Goal: Information Seeking & Learning: Learn about a topic

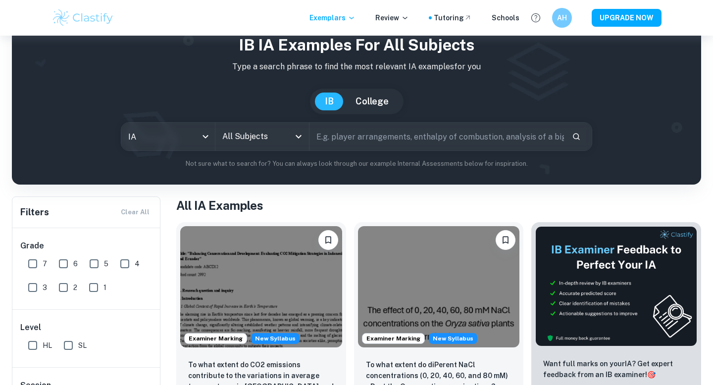
scroll to position [74, 0]
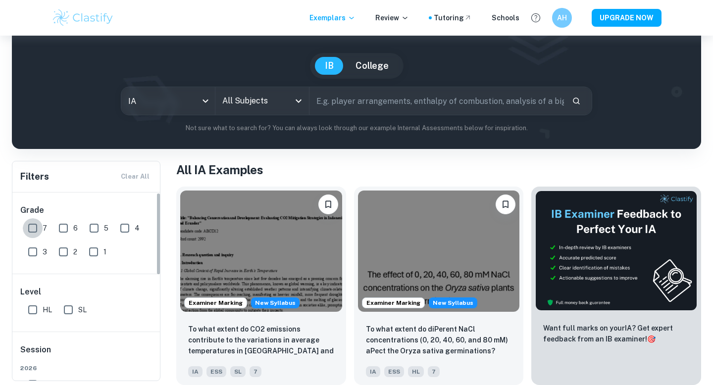
click at [34, 231] on input "7" at bounding box center [33, 228] width 20 height 20
checkbox input "true"
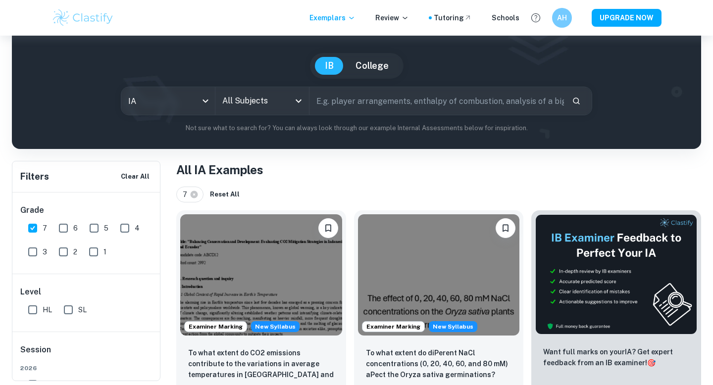
click at [33, 311] on input "HL" at bounding box center [33, 310] width 20 height 20
checkbox input "true"
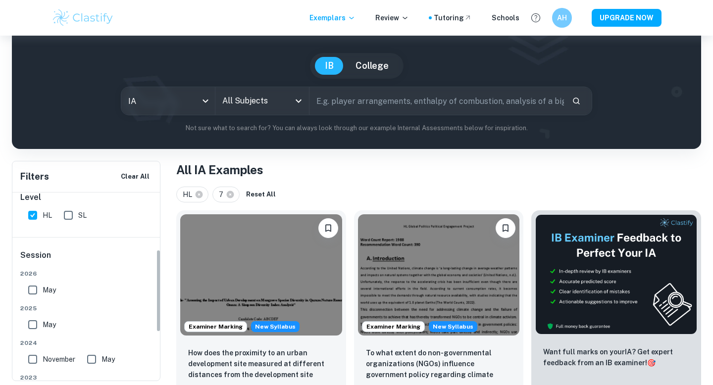
scroll to position [0, 0]
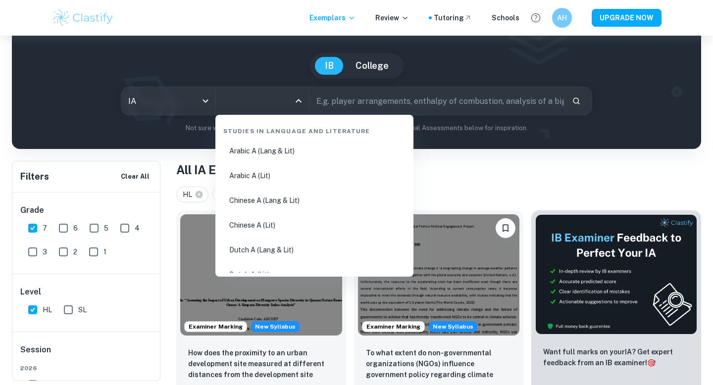
click at [262, 101] on input "All Subjects" at bounding box center [255, 101] width 70 height 19
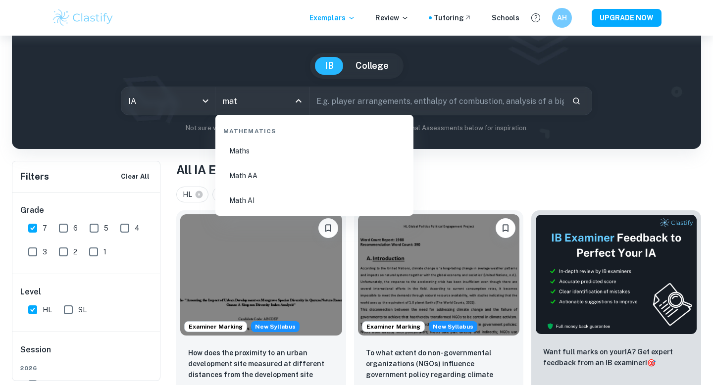
click at [259, 178] on li "Math AA" at bounding box center [314, 175] width 190 height 23
type input "Math AA"
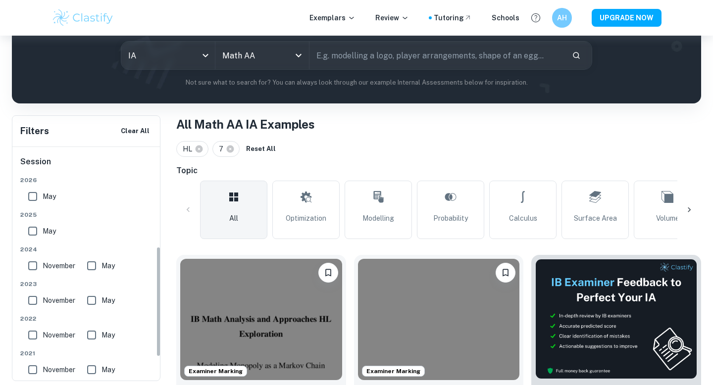
scroll to position [212, 0]
click at [34, 235] on input "May" at bounding box center [33, 230] width 20 height 20
checkbox input "true"
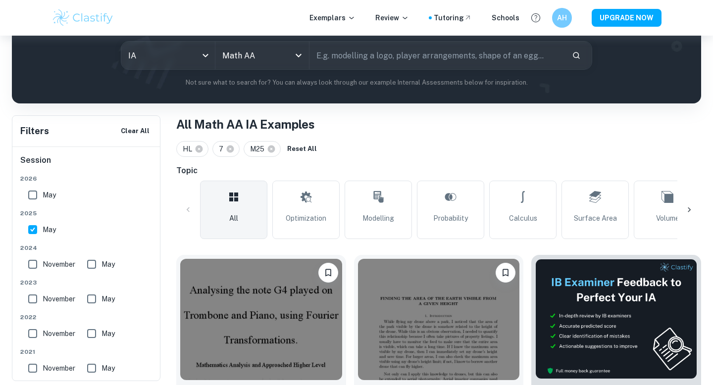
click at [33, 267] on input "November" at bounding box center [33, 264] width 20 height 20
checkbox input "true"
click at [95, 266] on input "May" at bounding box center [92, 264] width 20 height 20
checkbox input "true"
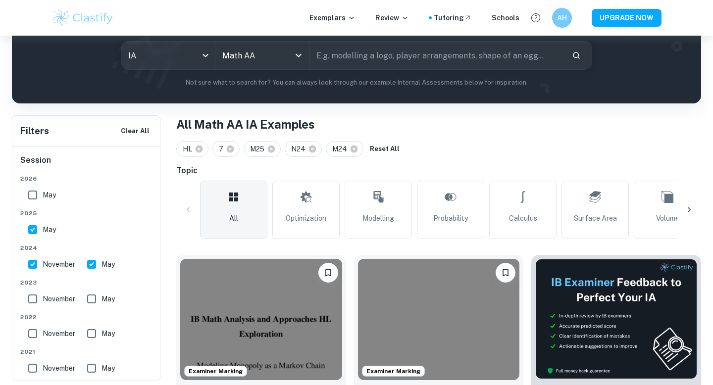
click at [36, 297] on input "November" at bounding box center [33, 299] width 20 height 20
checkbox input "true"
click at [96, 296] on input "May" at bounding box center [92, 299] width 20 height 20
checkbox input "true"
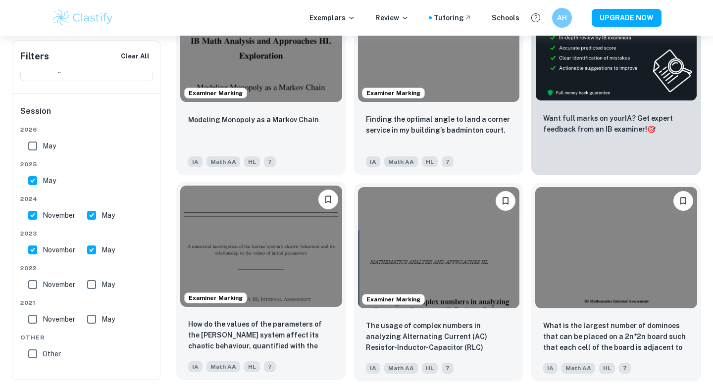
scroll to position [345, 0]
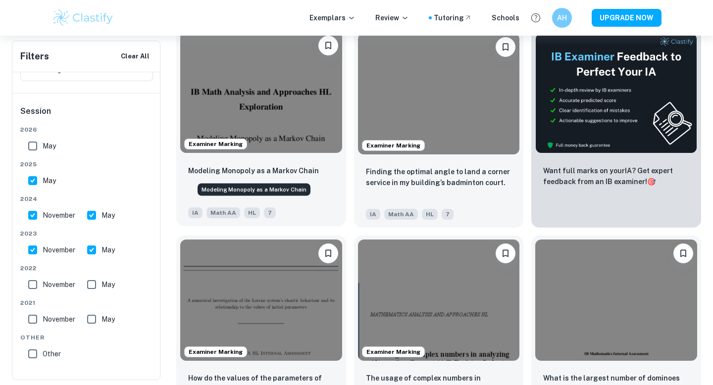
click at [283, 169] on p "Modeling Monopoly as a Markov Chain" at bounding box center [253, 170] width 131 height 11
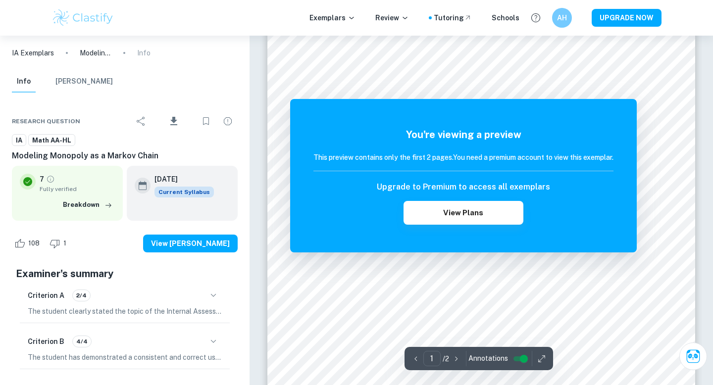
scroll to position [331, 0]
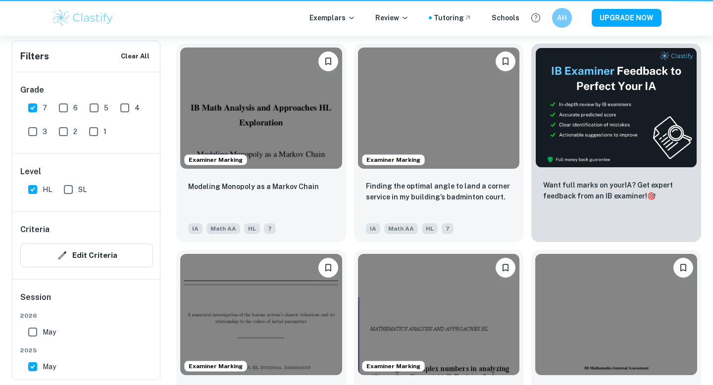
scroll to position [345, 0]
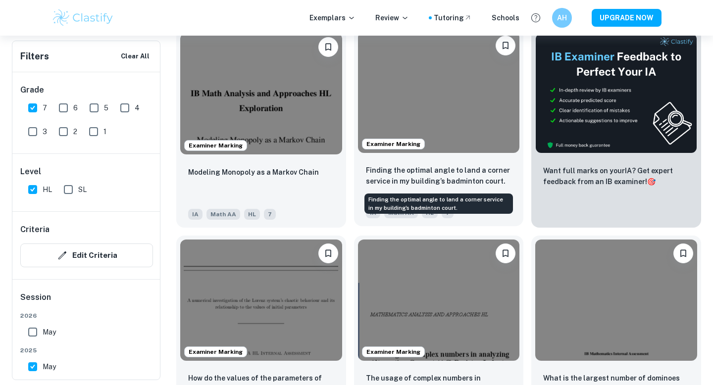
click at [477, 182] on p "Finding the optimal angle to land a corner service in my building’s badminton c…" at bounding box center [439, 176] width 146 height 22
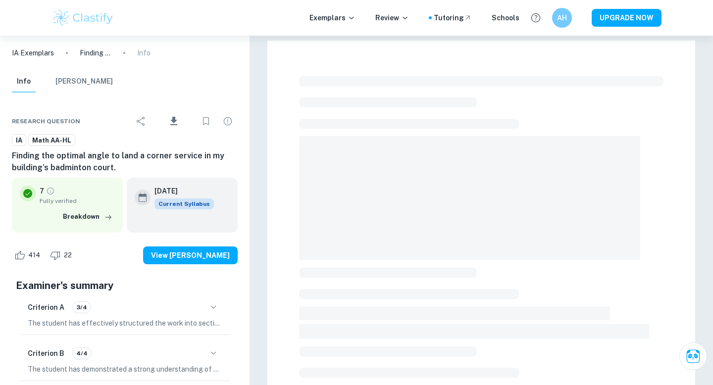
scroll to position [265, 0]
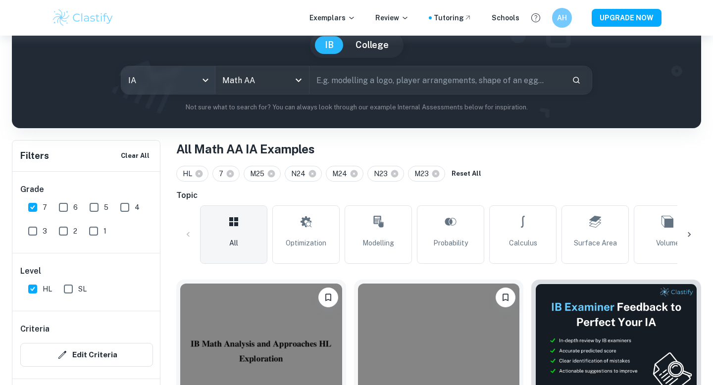
scroll to position [125, 0]
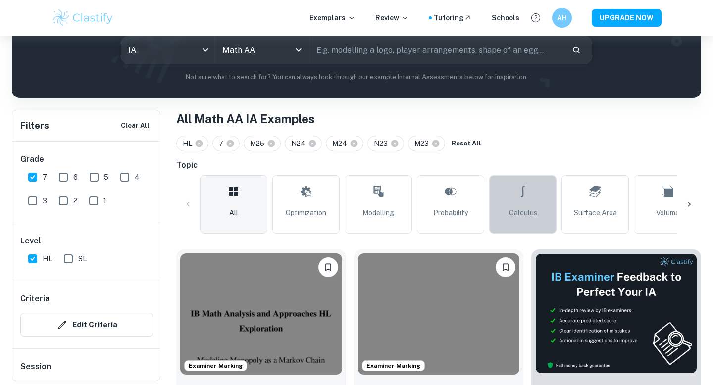
click at [521, 214] on span "Calculus" at bounding box center [523, 212] width 28 height 11
type input "Calculus"
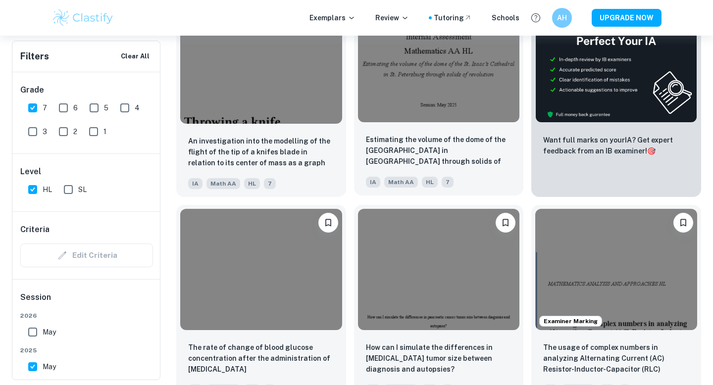
scroll to position [286, 0]
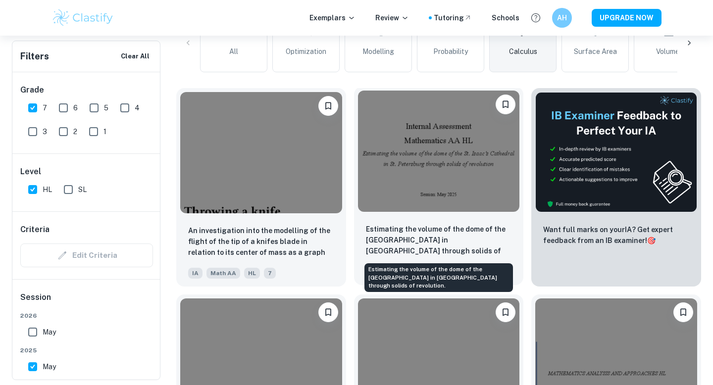
click at [437, 230] on p "Estimating the volume of the dome of the St. Isaac’s Cathedral in St. Petersbur…" at bounding box center [439, 241] width 146 height 34
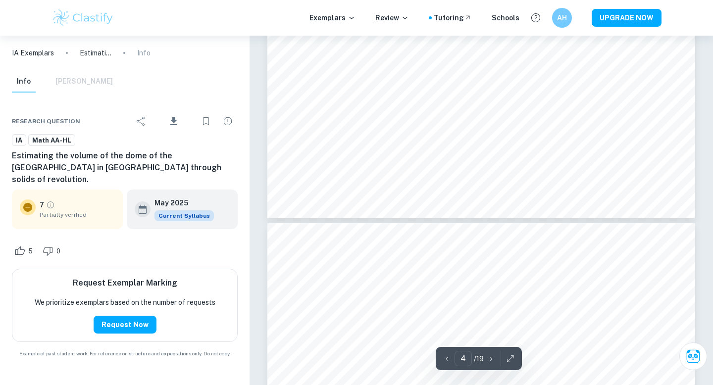
type input "5"
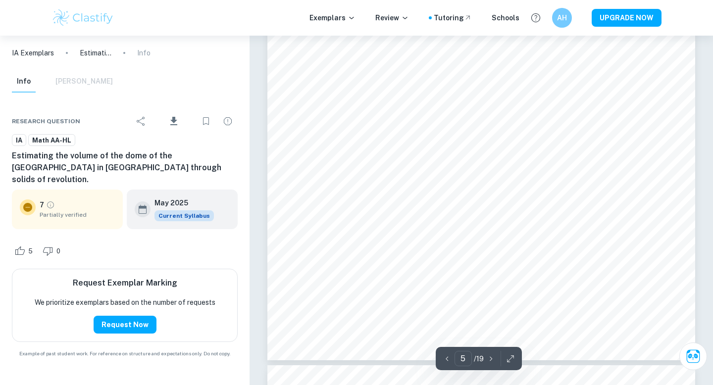
scroll to position [2904, 0]
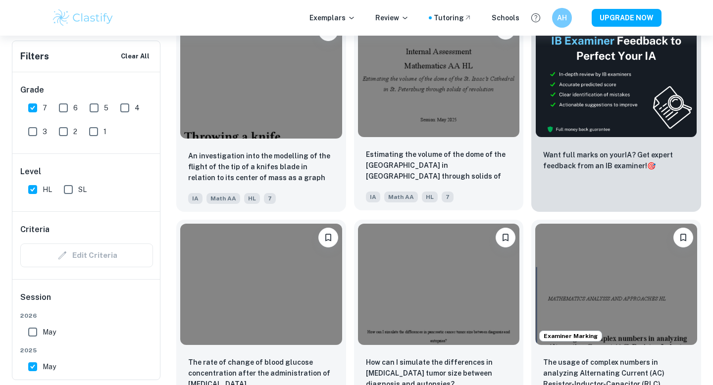
scroll to position [454, 0]
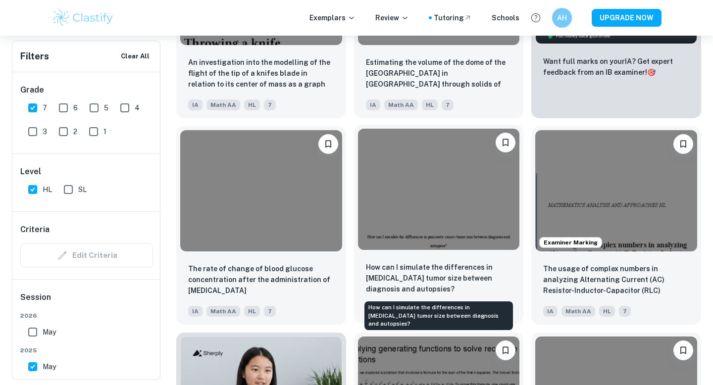
click at [423, 276] on p "How can I simulate the differences in pancreatic cancer tumor size between diag…" at bounding box center [439, 278] width 146 height 33
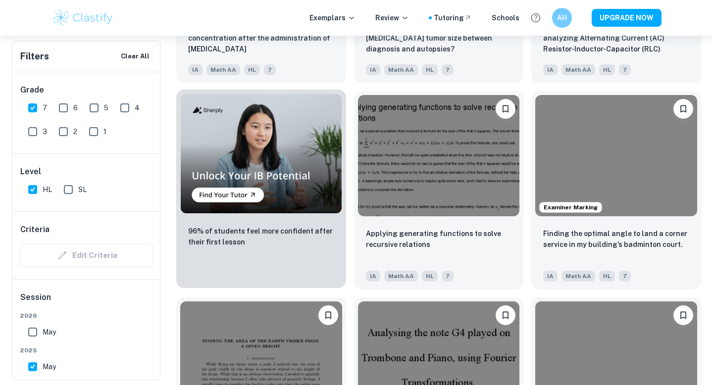
scroll to position [752, 0]
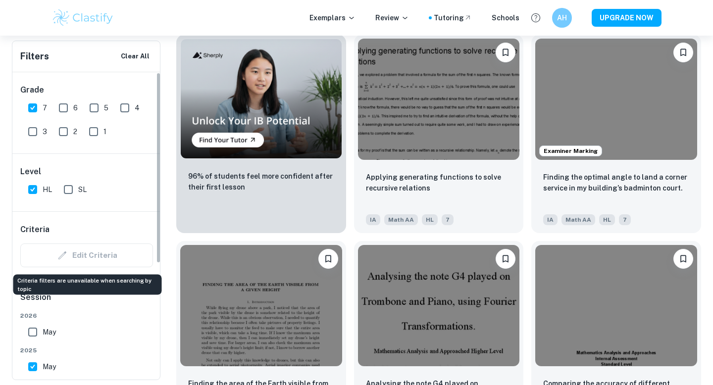
click at [70, 256] on div "Edit Criteria" at bounding box center [86, 255] width 133 height 24
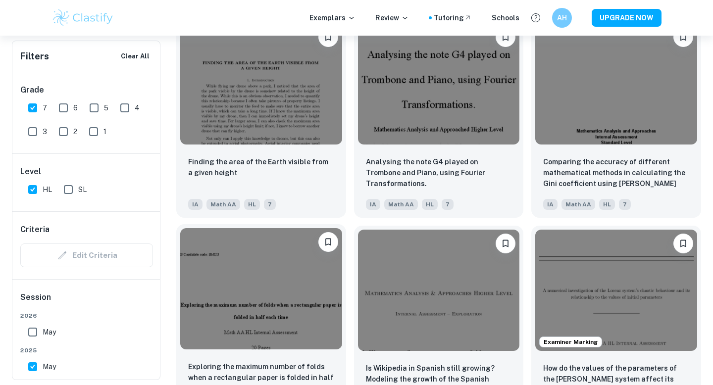
scroll to position [924, 0]
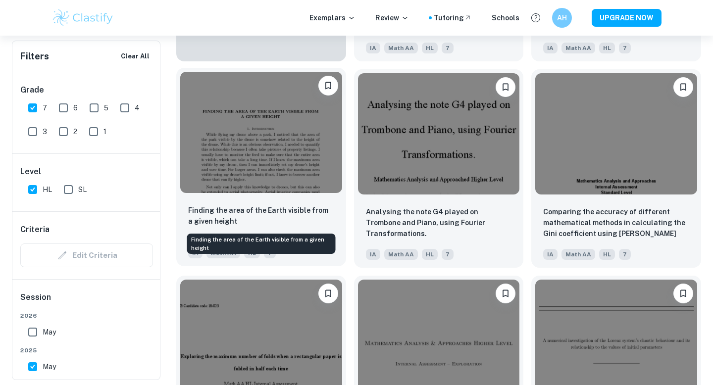
click at [315, 213] on p "Finding the area of the Earth visible from a given height" at bounding box center [261, 216] width 146 height 22
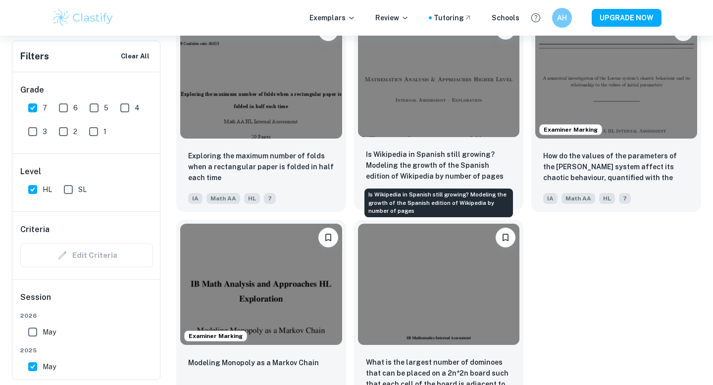
scroll to position [1219, 0]
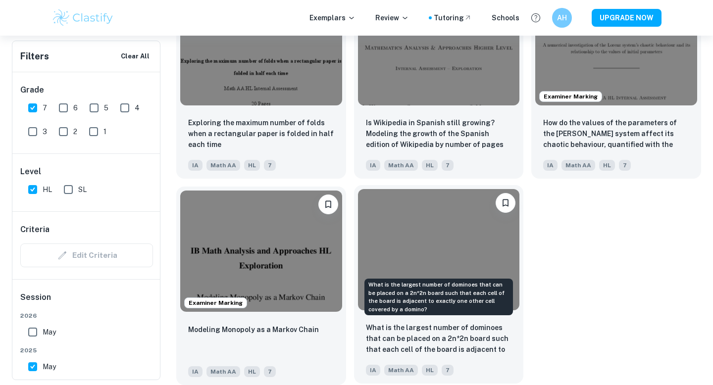
click at [443, 343] on p "What is the largest number of dominoes that can be placed on a 2n*2n board such…" at bounding box center [439, 339] width 146 height 34
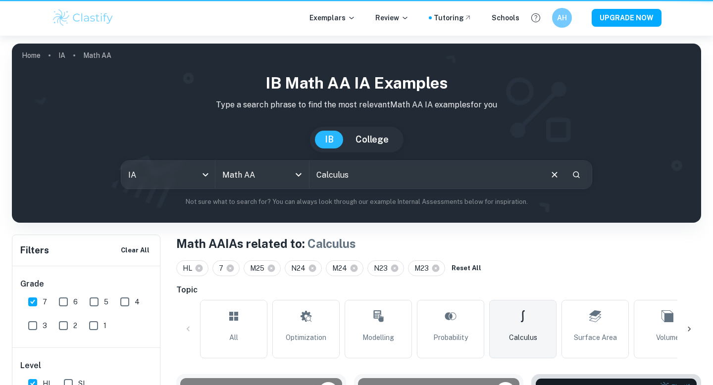
scroll to position [1219, 0]
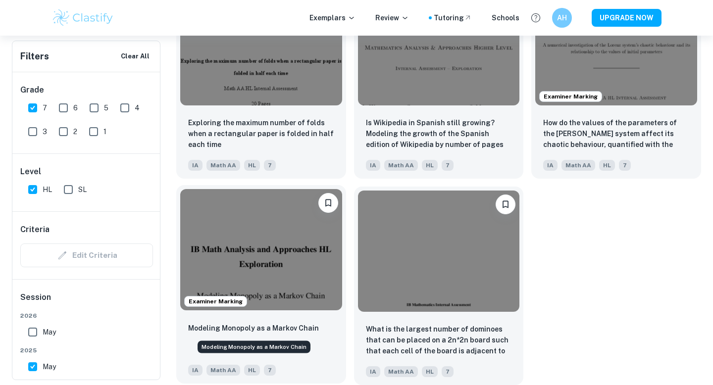
click at [247, 329] on p "Modeling Monopoly as a Markov Chain" at bounding box center [253, 328] width 131 height 11
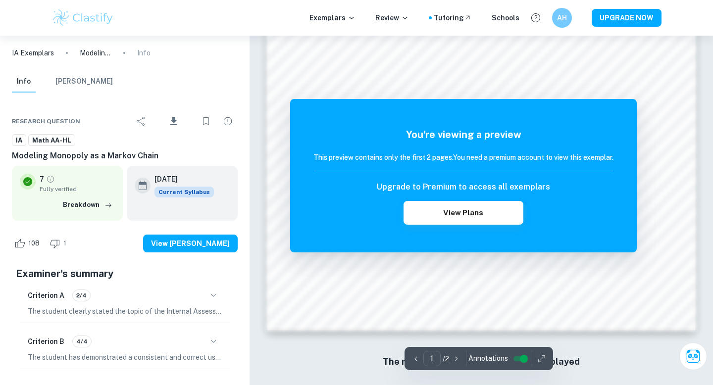
scroll to position [840, 0]
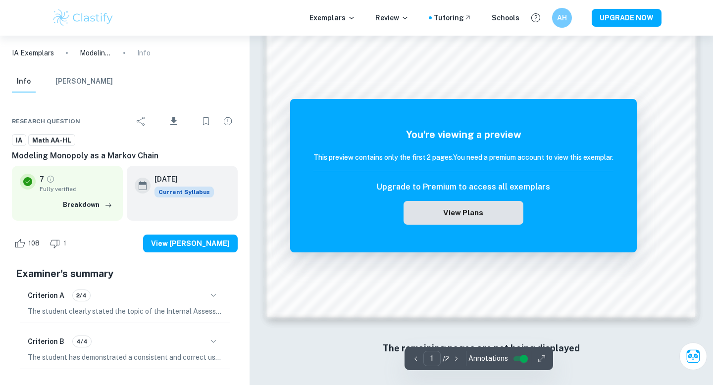
click at [472, 217] on button "View Plans" at bounding box center [463, 213] width 120 height 24
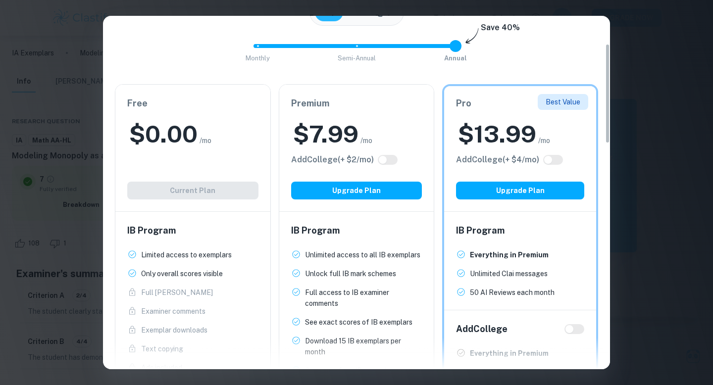
scroll to position [99, 0]
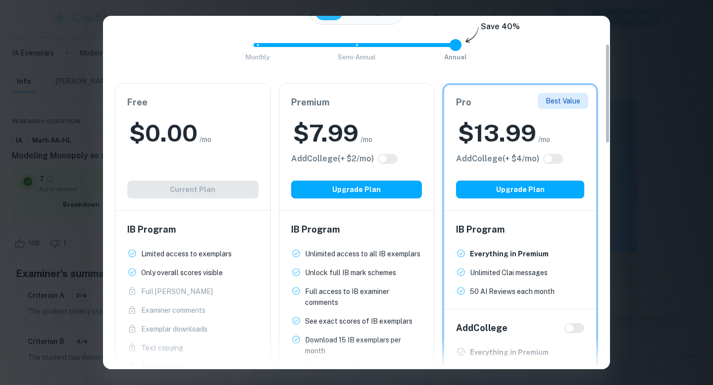
click at [652, 171] on div "Easily Ace Your IB Coursework & Crush College Essays. Get Clastify Premium Get …" at bounding box center [356, 192] width 713 height 385
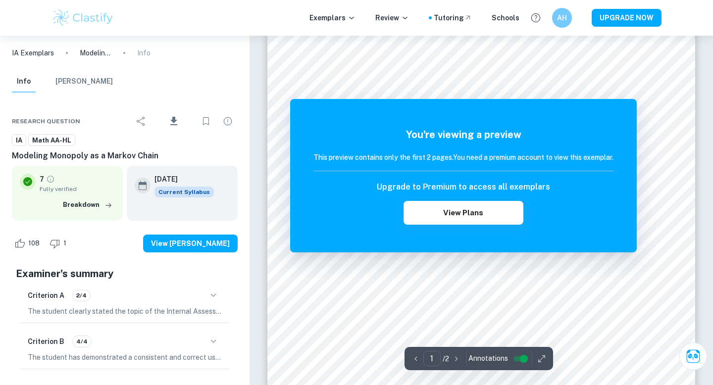
scroll to position [0, 0]
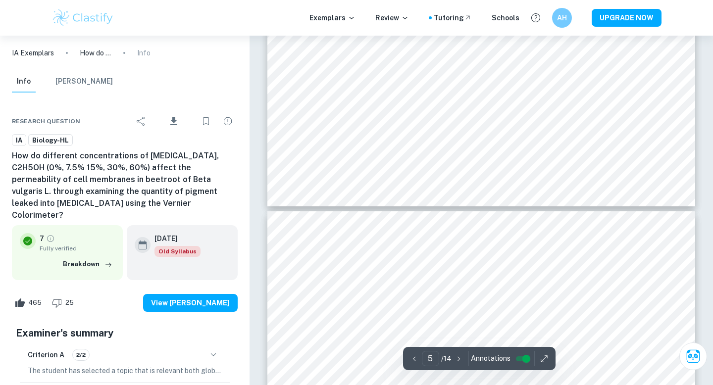
type input "6"
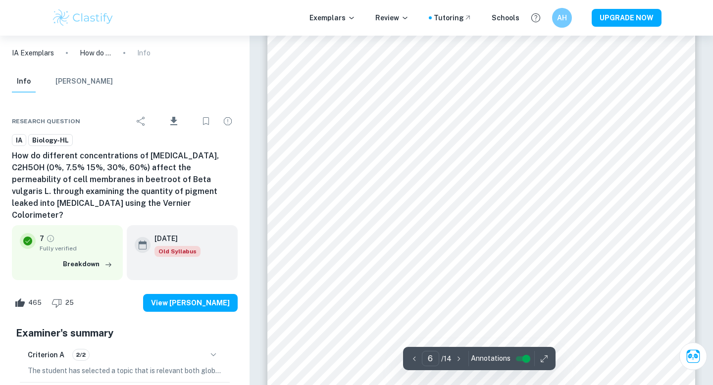
scroll to position [3100, 0]
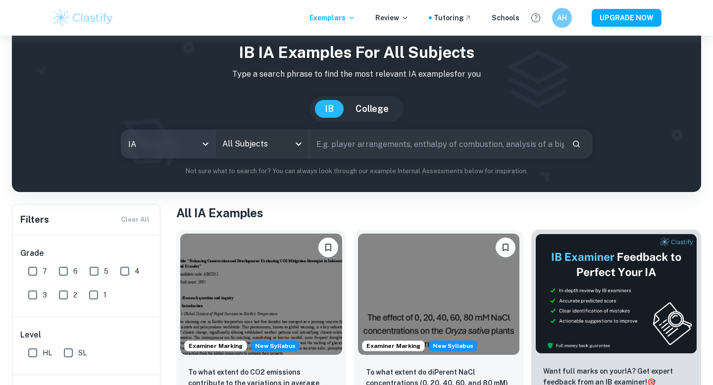
scroll to position [11, 0]
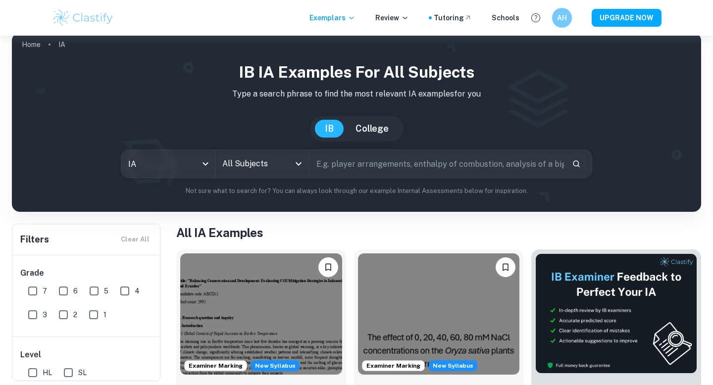
click at [249, 168] on input "All Subjects" at bounding box center [255, 163] width 70 height 19
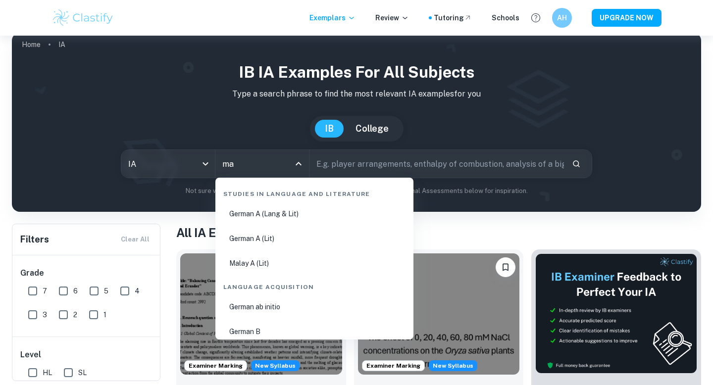
type input "mat"
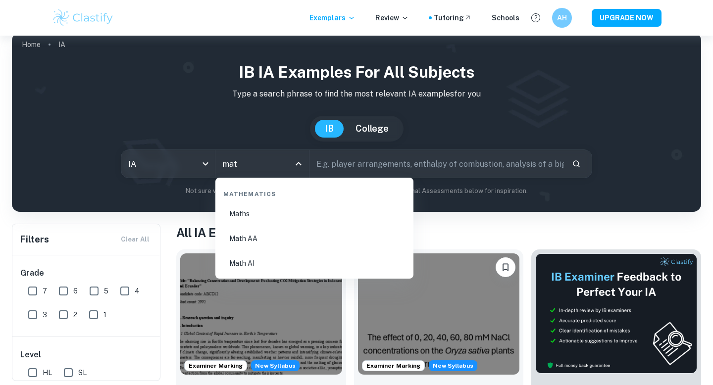
click at [299, 236] on li "Math AA" at bounding box center [314, 238] width 190 height 23
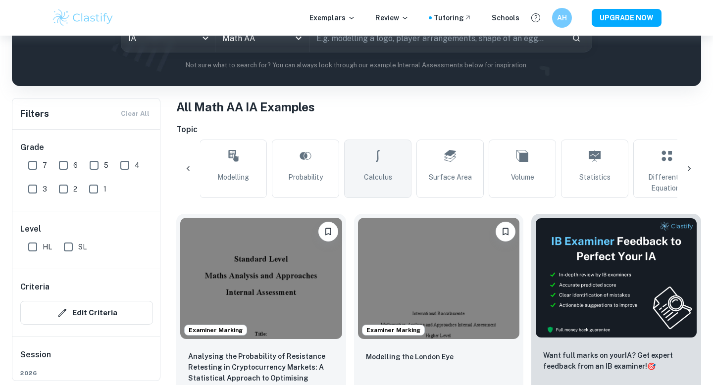
scroll to position [0, 124]
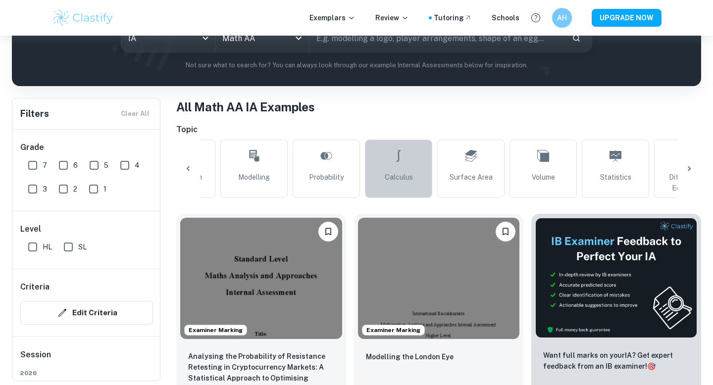
click at [404, 168] on link "Calculus" at bounding box center [398, 169] width 67 height 58
type input "Calculus"
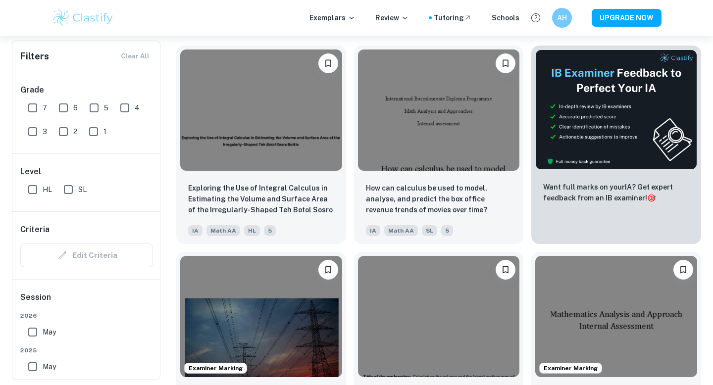
scroll to position [376, 0]
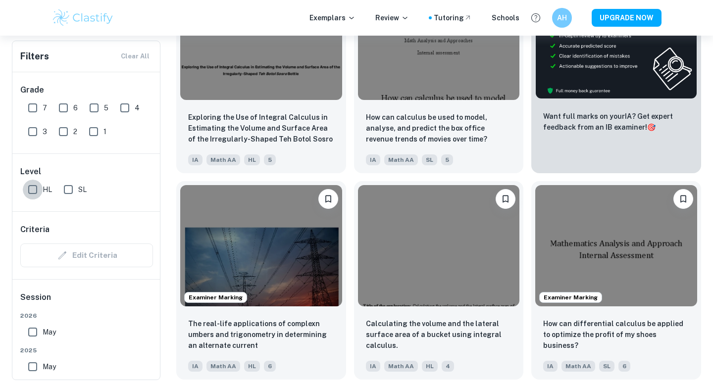
click at [27, 185] on input "HL" at bounding box center [33, 190] width 20 height 20
checkbox input "true"
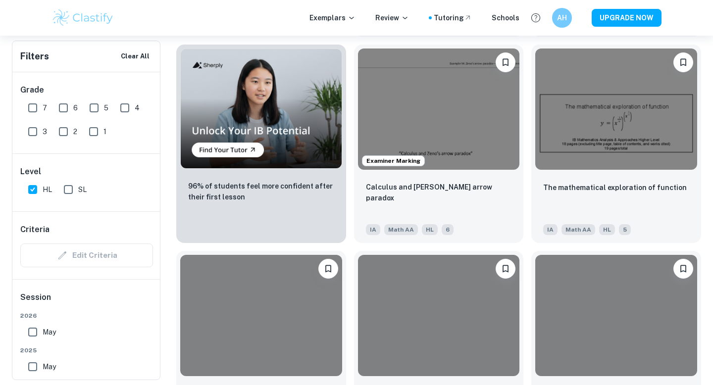
scroll to position [764, 0]
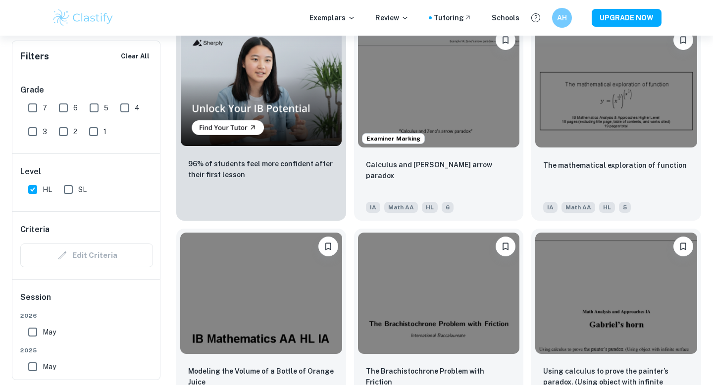
click at [31, 109] on input "7" at bounding box center [33, 108] width 20 height 20
checkbox input "true"
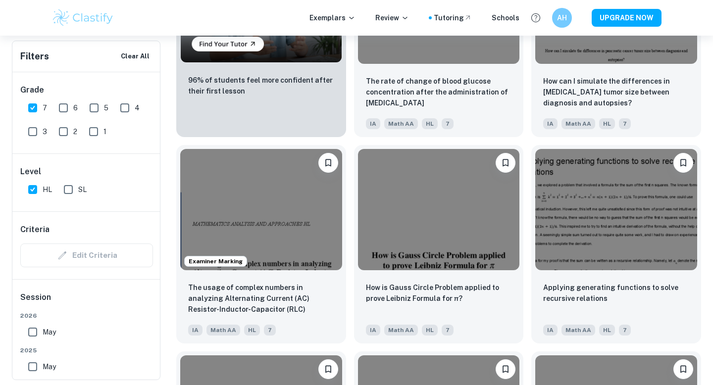
scroll to position [852, 0]
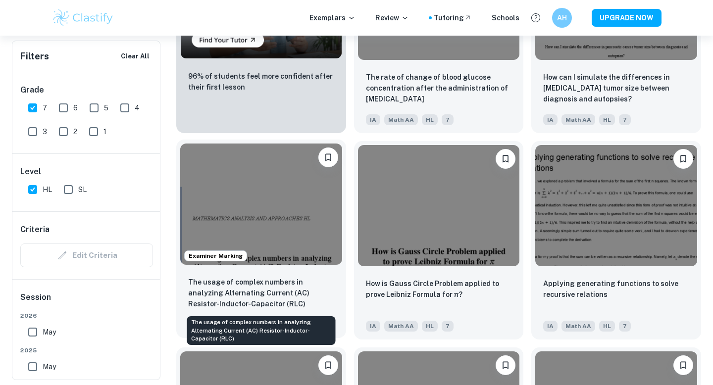
click at [301, 292] on p "The usage of complex numbers in analyzing Alternating Current (AC) Resistor-Ind…" at bounding box center [261, 293] width 146 height 33
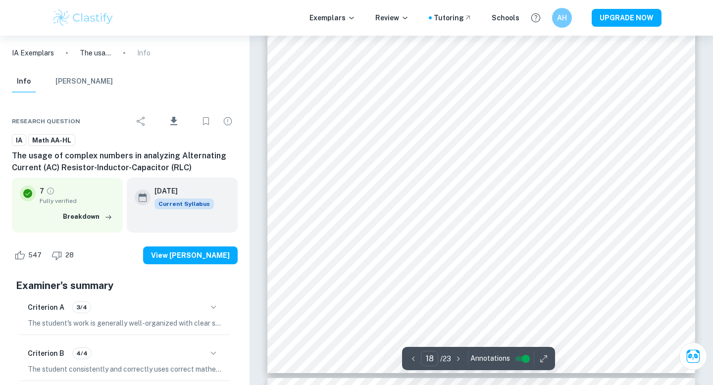
scroll to position [10954, 0]
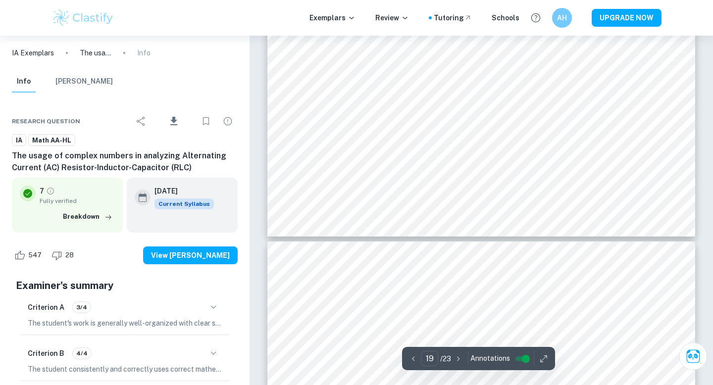
type input "20"
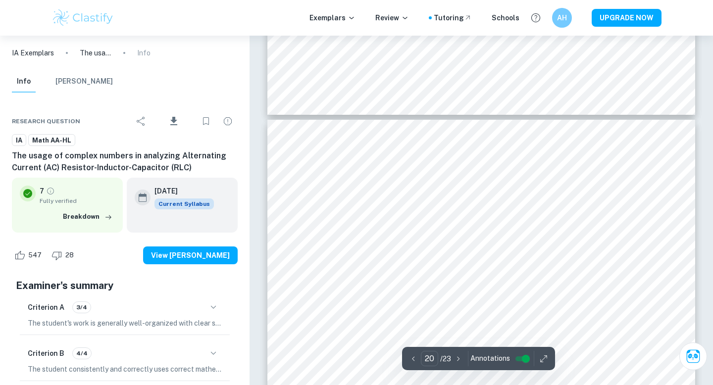
scroll to position [11775, 0]
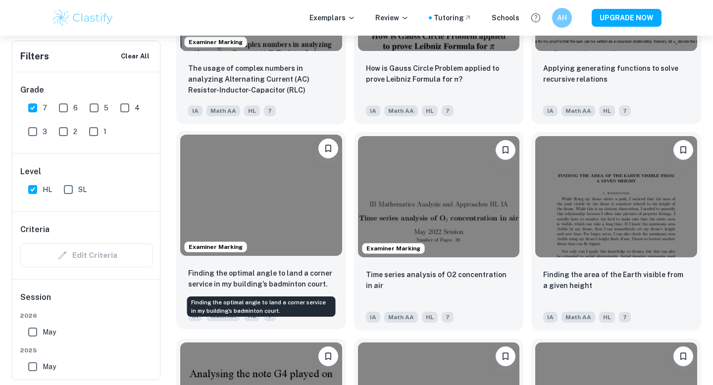
scroll to position [1092, 0]
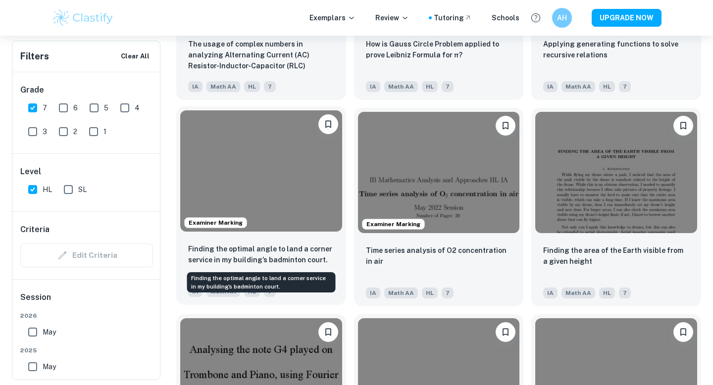
click at [285, 249] on p "Finding the optimal angle to land a corner service in my building’s badminton c…" at bounding box center [261, 254] width 146 height 22
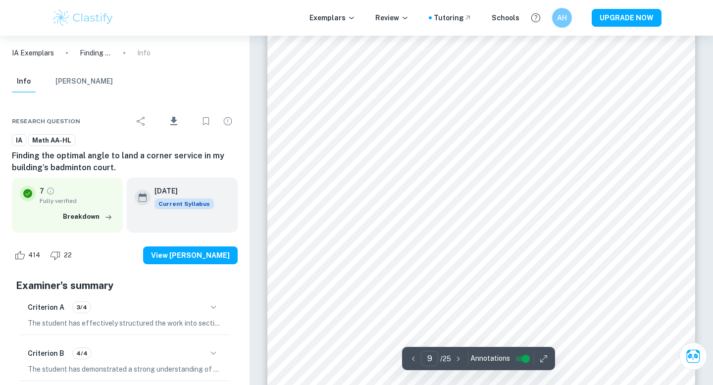
scroll to position [5189, 0]
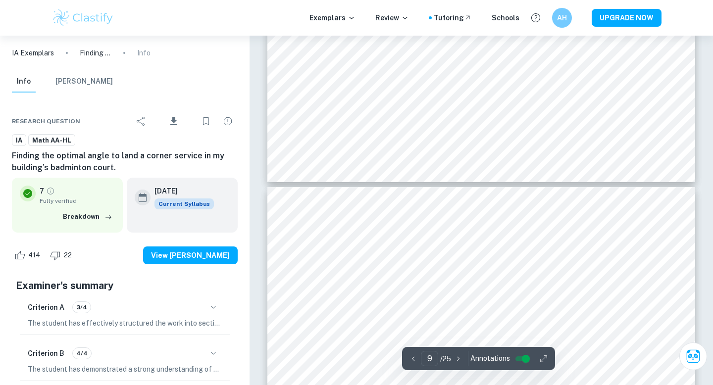
type input "10"
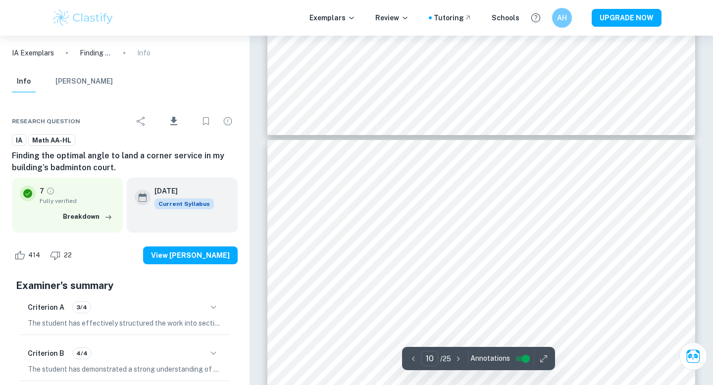
scroll to position [5604, 0]
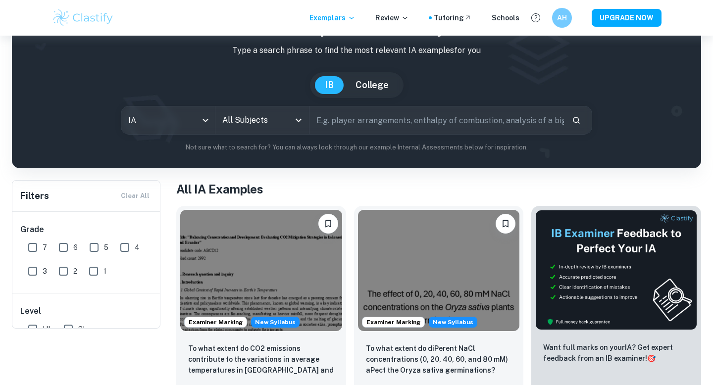
scroll to position [74, 0]
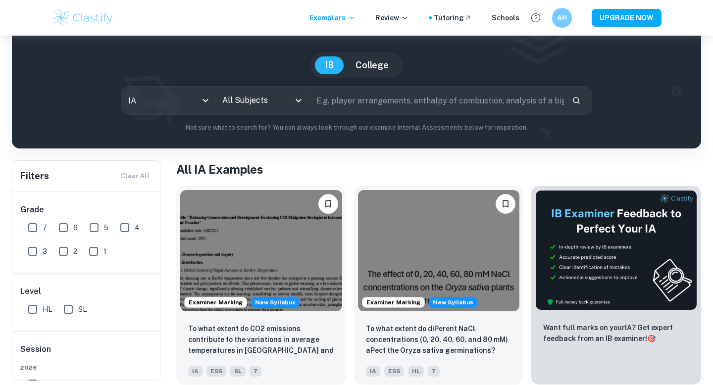
click at [259, 112] on div "All Subjects" at bounding box center [262, 101] width 94 height 28
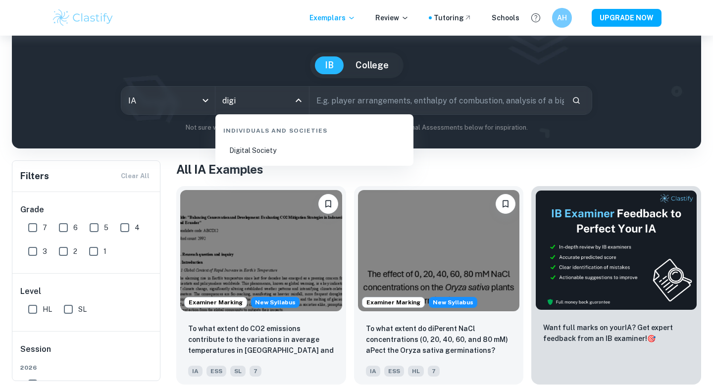
click at [281, 149] on li "Digital Society" at bounding box center [314, 150] width 190 height 23
type input "Digital Society"
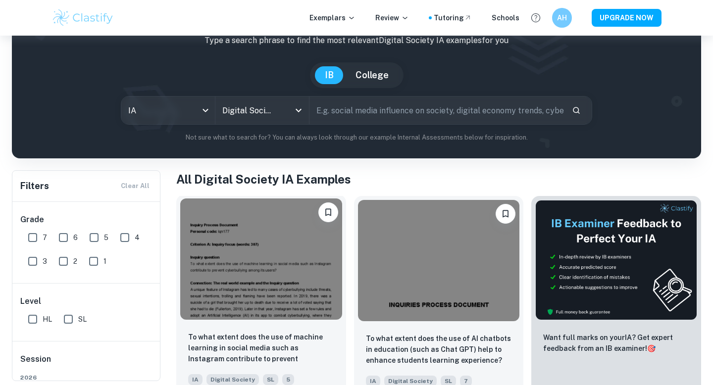
scroll to position [74, 0]
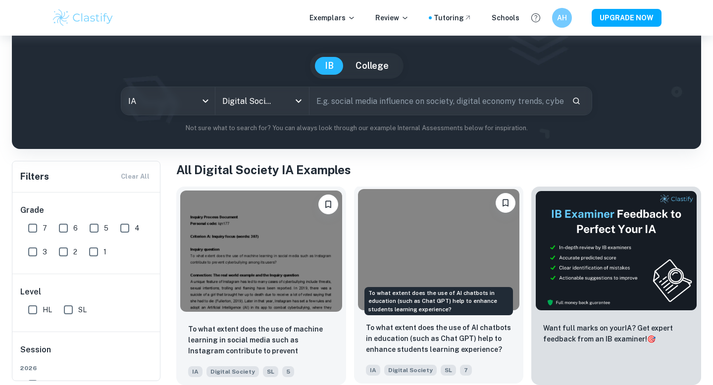
click at [458, 334] on p "To what extent does the use of AI chatbots in education (such as Chat GPT) help…" at bounding box center [439, 338] width 146 height 33
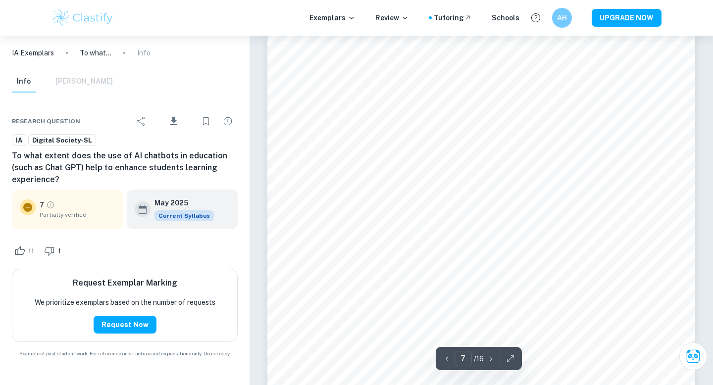
scroll to position [3916, 0]
type input "6"
